Goal: Task Accomplishment & Management: Use online tool/utility

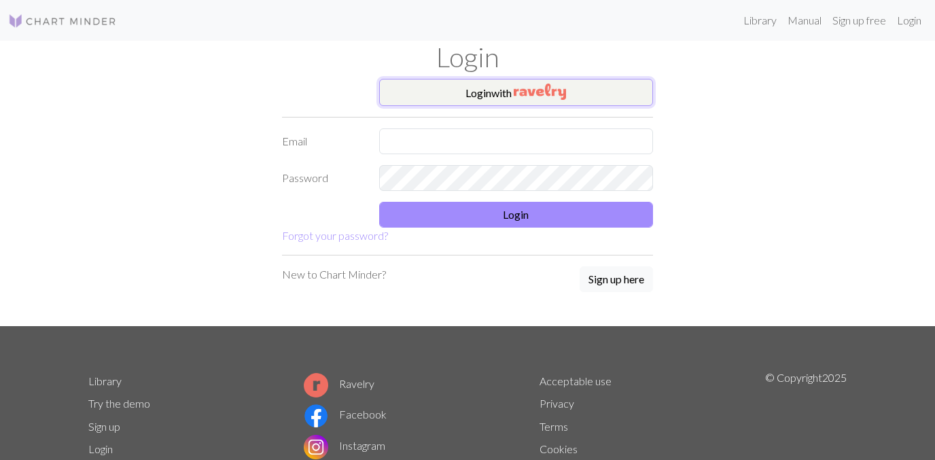
click at [466, 86] on button "Login with" at bounding box center [516, 92] width 275 height 27
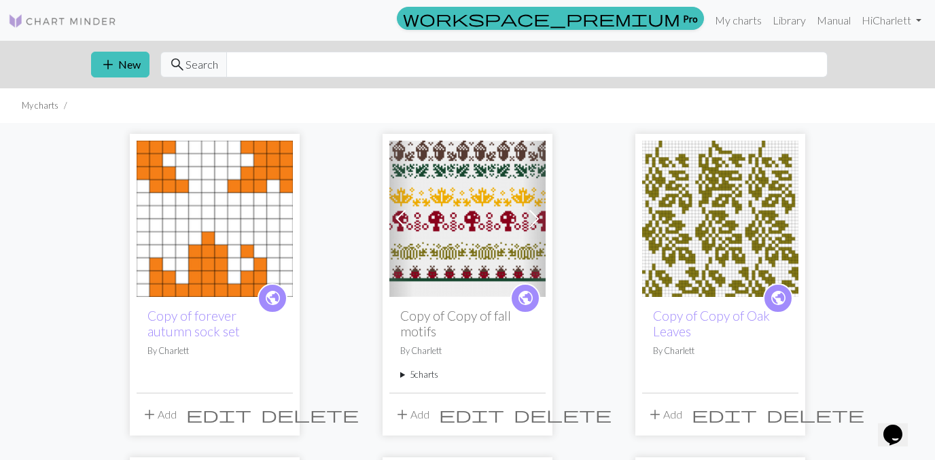
click at [248, 174] on img at bounding box center [215, 219] width 156 height 156
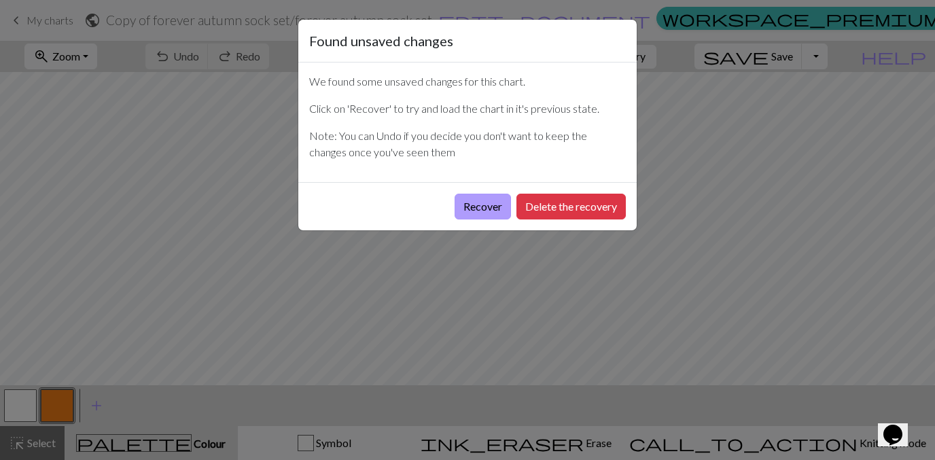
click at [468, 208] on button "Recover" at bounding box center [483, 207] width 56 height 26
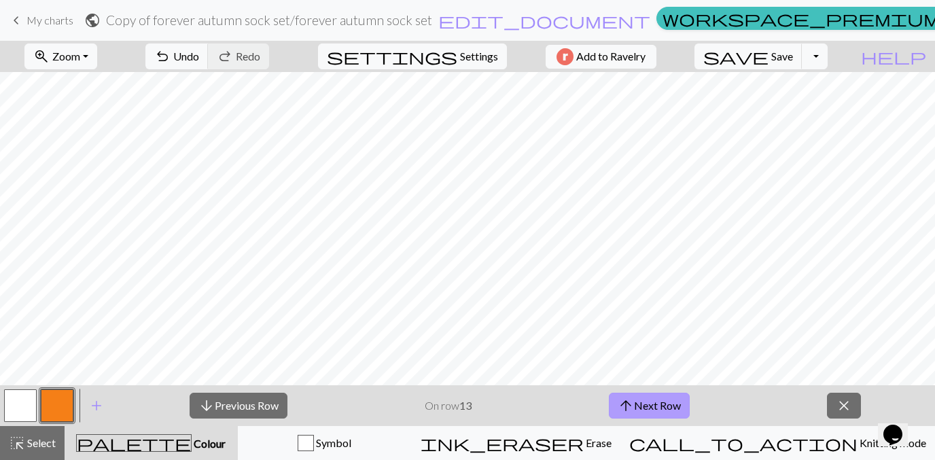
click at [646, 404] on button "arrow_upward Next Row" at bounding box center [649, 406] width 81 height 26
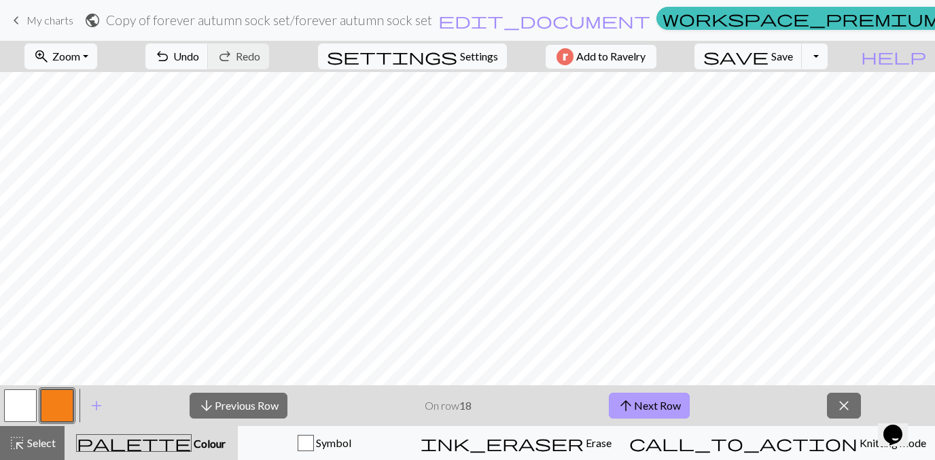
click at [646, 404] on button "arrow_upward Next Row" at bounding box center [649, 406] width 81 height 26
click at [262, 402] on button "arrow_downward Previous Row" at bounding box center [239, 406] width 98 height 26
click at [266, 396] on button "arrow_downward Previous Row" at bounding box center [239, 406] width 98 height 26
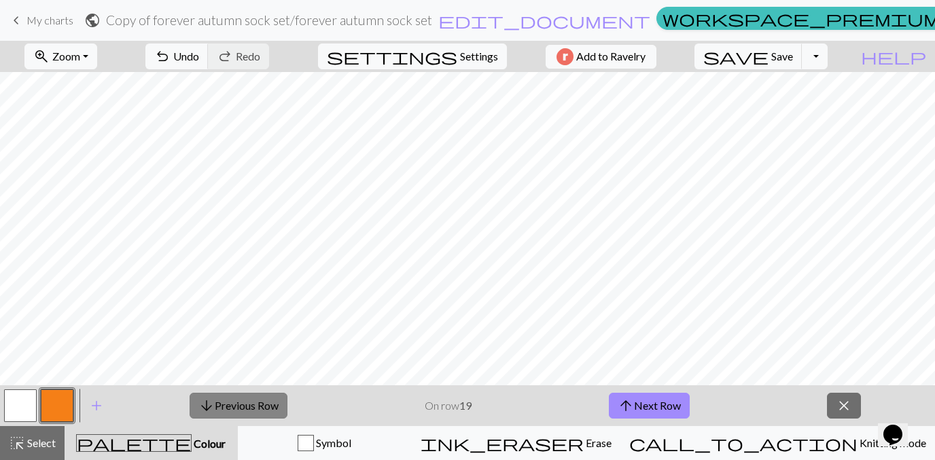
click at [266, 396] on button "arrow_downward Previous Row" at bounding box center [239, 406] width 98 height 26
